Goal: Task Accomplishment & Management: Manage account settings

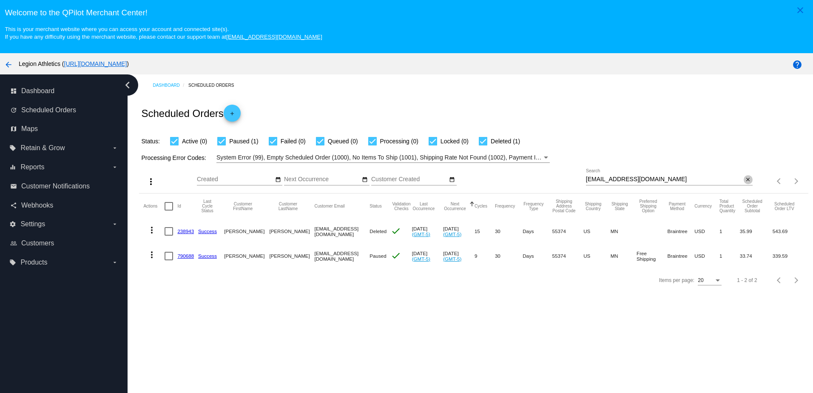
click at [745, 181] on mat-icon "close" at bounding box center [748, 179] width 6 height 7
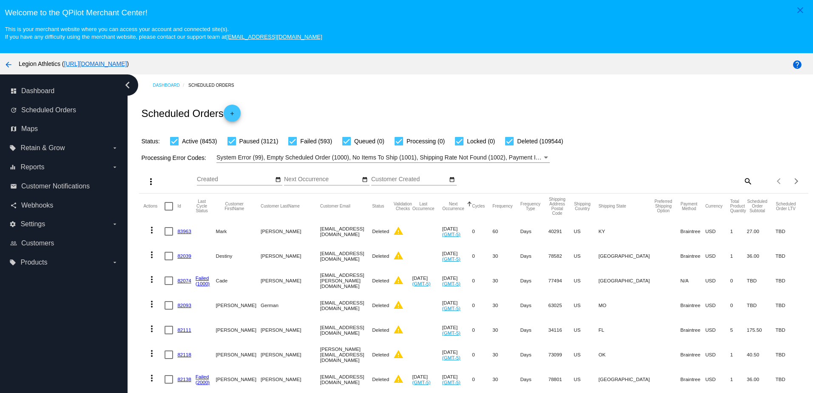
click at [742, 181] on mat-icon "search" at bounding box center [747, 180] width 10 height 13
paste input "[EMAIL_ADDRESS][DOMAIN_NAME]"
type input "[EMAIL_ADDRESS][DOMAIN_NAME]"
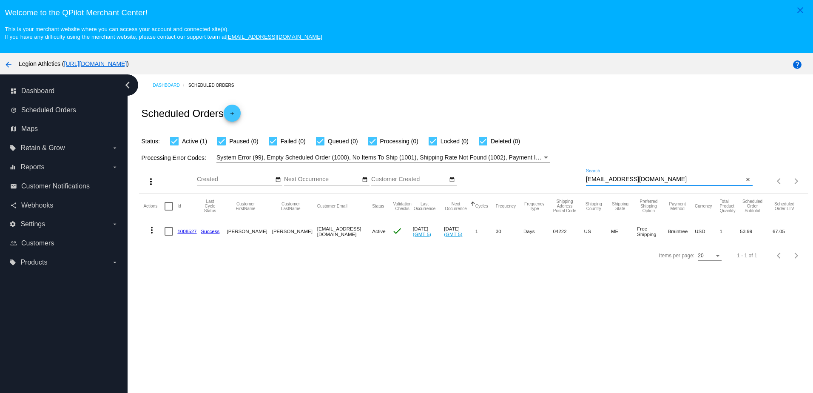
click at [180, 233] on link "1008527" at bounding box center [186, 231] width 19 height 6
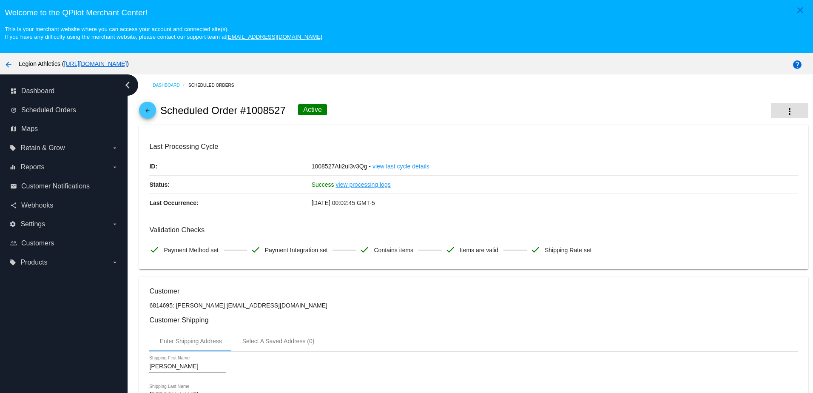
click at [784, 113] on mat-icon "more_vert" at bounding box center [789, 111] width 10 height 10
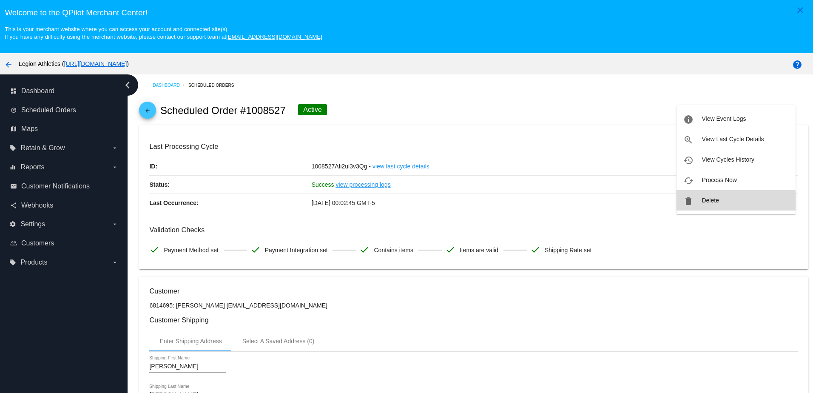
click at [704, 202] on span "Delete" at bounding box center [709, 200] width 17 height 7
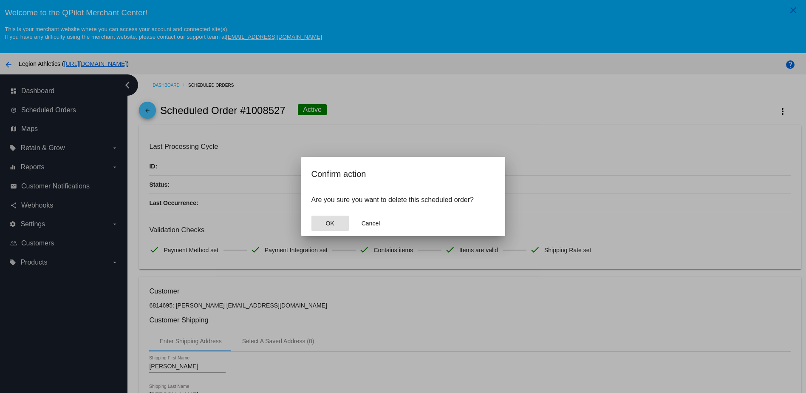
click at [326, 218] on button "OK" at bounding box center [329, 222] width 37 height 15
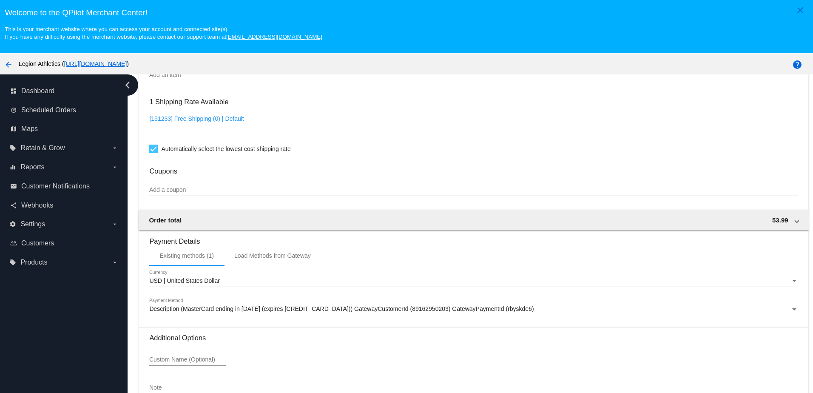
scroll to position [708, 0]
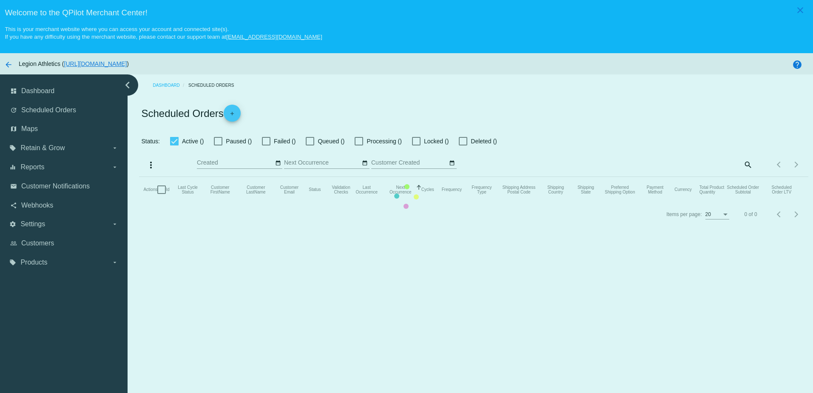
checkbox input "true"
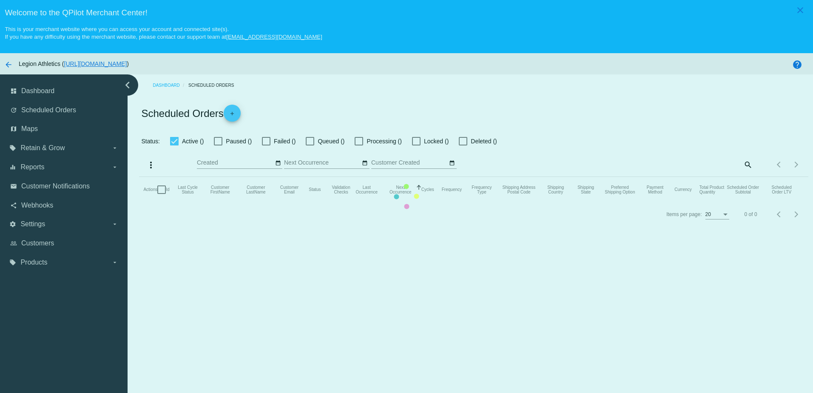
checkbox input "true"
